Goal: Task Accomplishment & Management: Manage account settings

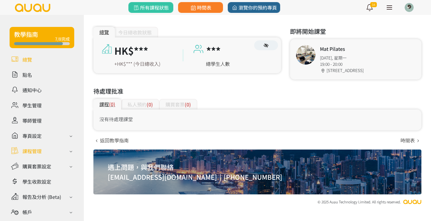
click at [39, 151] on div "課程管理" at bounding box center [31, 150] width 19 height 7
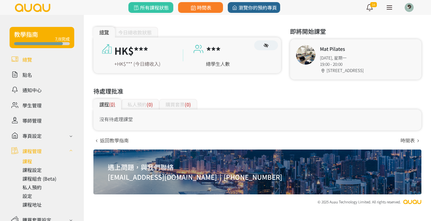
click at [32, 163] on link at bounding box center [48, 161] width 52 height 7
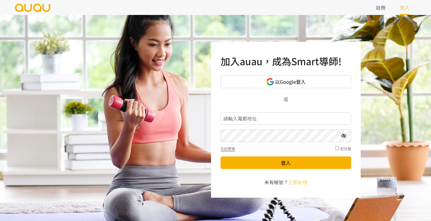
type input "siufayechi@gmail.com"
click at [286, 162] on button "登入" at bounding box center [285, 162] width 130 height 13
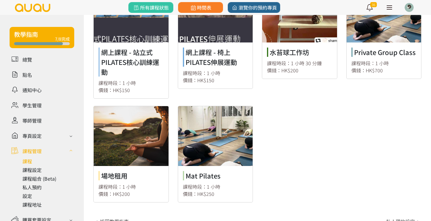
scroll to position [424, 0]
click at [208, 133] on link at bounding box center [215, 154] width 75 height 96
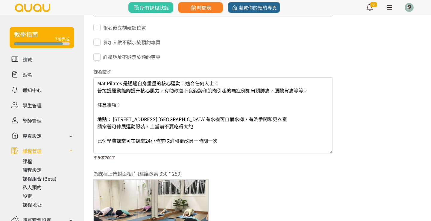
scroll to position [331, 0]
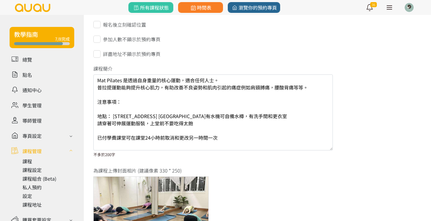
drag, startPoint x: 98, startPoint y: 79, endPoint x: 232, endPoint y: 146, distance: 149.9
click at [232, 146] on textarea "Mat Pilates 是透過自身重量的核心運動，適合任何人士。 普拉提運動能夠提升核心肌力，有助改善不良姿勢和肌肉引起的痛症例如肩頸膊痛，腰酸背痛等等。 注…" at bounding box center [212, 112] width 239 height 76
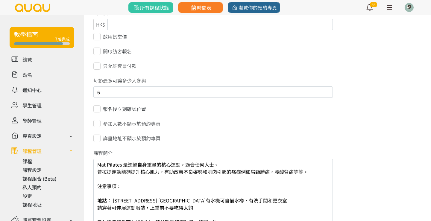
scroll to position [169, 0]
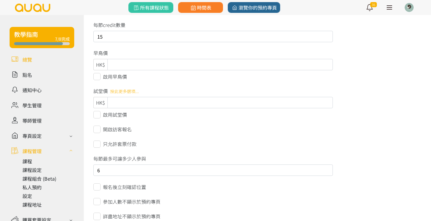
click at [26, 60] on link at bounding box center [42, 59] width 65 height 10
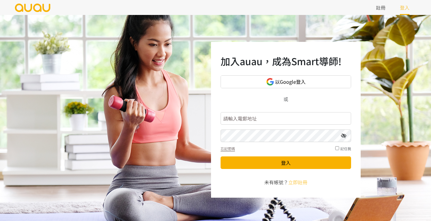
type input "siufayechi@gmail.com"
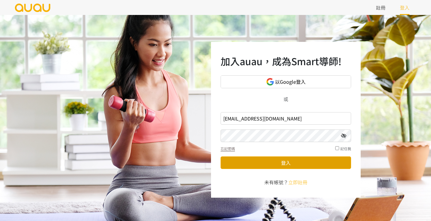
click at [268, 167] on button "登入" at bounding box center [285, 162] width 130 height 13
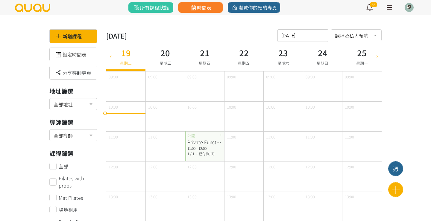
click at [378, 56] on icon at bounding box center [376, 56] width 7 height 5
click at [376, 57] on icon at bounding box center [376, 56] width 7 height 5
click at [379, 60] on div at bounding box center [376, 56] width 9 height 29
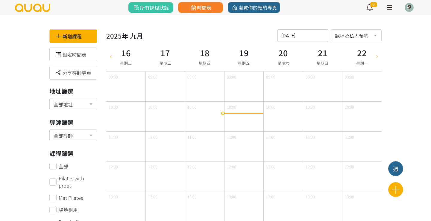
click at [374, 56] on icon at bounding box center [376, 56] width 7 height 5
click at [377, 55] on icon at bounding box center [376, 56] width 7 height 5
click at [109, 56] on icon at bounding box center [110, 56] width 7 height 5
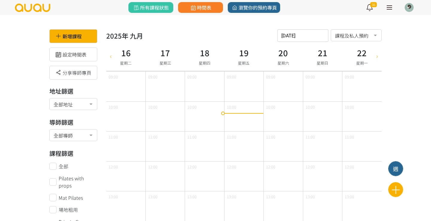
type input "2025-09-09"
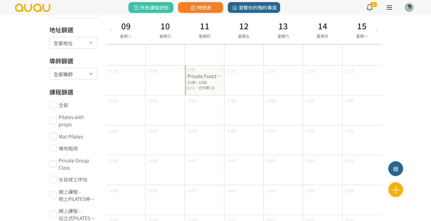
scroll to position [67, 0]
click at [196, 78] on div "Private Functional Pilates (One on One)" at bounding box center [204, 75] width 34 height 7
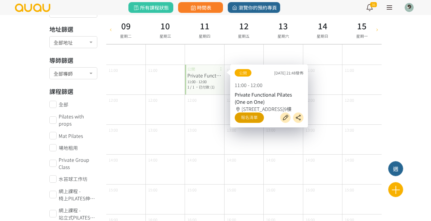
click at [250, 123] on link "報名清單" at bounding box center [248, 117] width 29 height 10
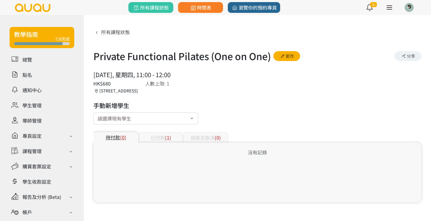
click at [161, 140] on div "已付款 (1)" at bounding box center [160, 137] width 45 height 10
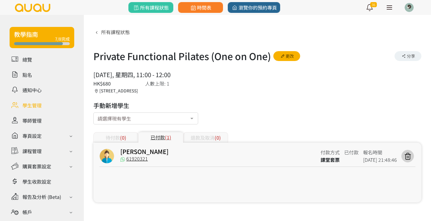
click at [33, 101] on link at bounding box center [42, 105] width 65 height 10
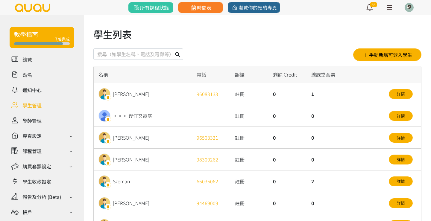
click at [152, 55] on input "text" at bounding box center [138, 53] width 90 height 11
type input "Vicky"
drag, startPoint x: 202, startPoint y: 55, endPoint x: 215, endPoint y: 54, distance: 13.2
click at [180, 54] on icon at bounding box center [177, 54] width 5 height 5
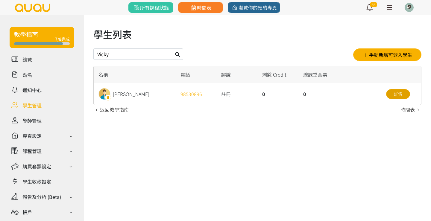
click at [394, 93] on link "詳情" at bounding box center [398, 94] width 24 height 10
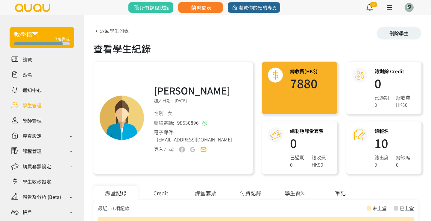
click at [30, 109] on link at bounding box center [42, 105] width 65 height 10
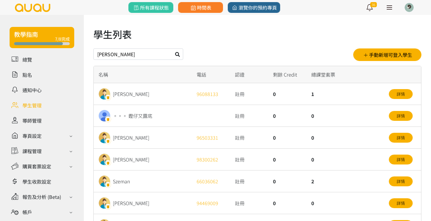
type input "[PERSON_NAME]"
click at [180, 55] on icon at bounding box center [177, 54] width 5 height 5
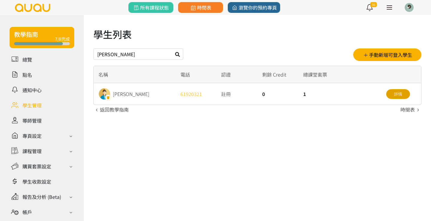
click at [400, 94] on link "詳情" at bounding box center [398, 94] width 24 height 10
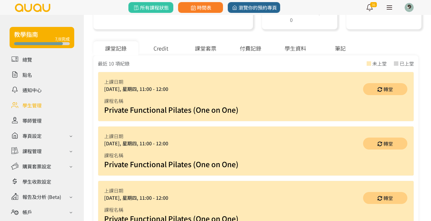
scroll to position [150, 0]
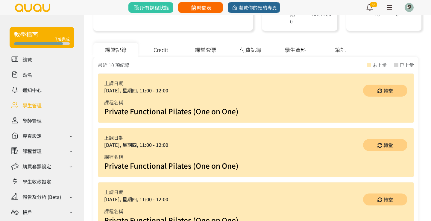
click at [194, 12] on link "時間表" at bounding box center [200, 7] width 45 height 11
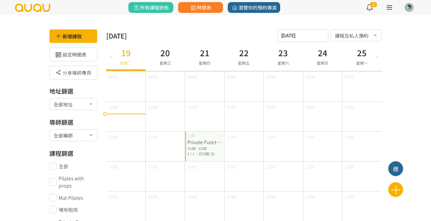
click at [374, 59] on div at bounding box center [376, 56] width 9 height 29
click at [375, 59] on div at bounding box center [376, 56] width 9 height 29
click at [375, 60] on div at bounding box center [376, 56] width 9 height 29
type input "2025-09-09"
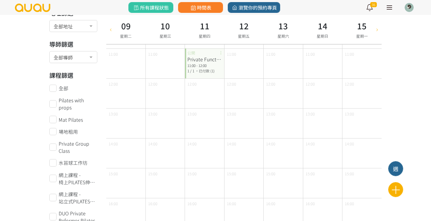
scroll to position [89, 0]
